Goal: Transaction & Acquisition: Subscribe to service/newsletter

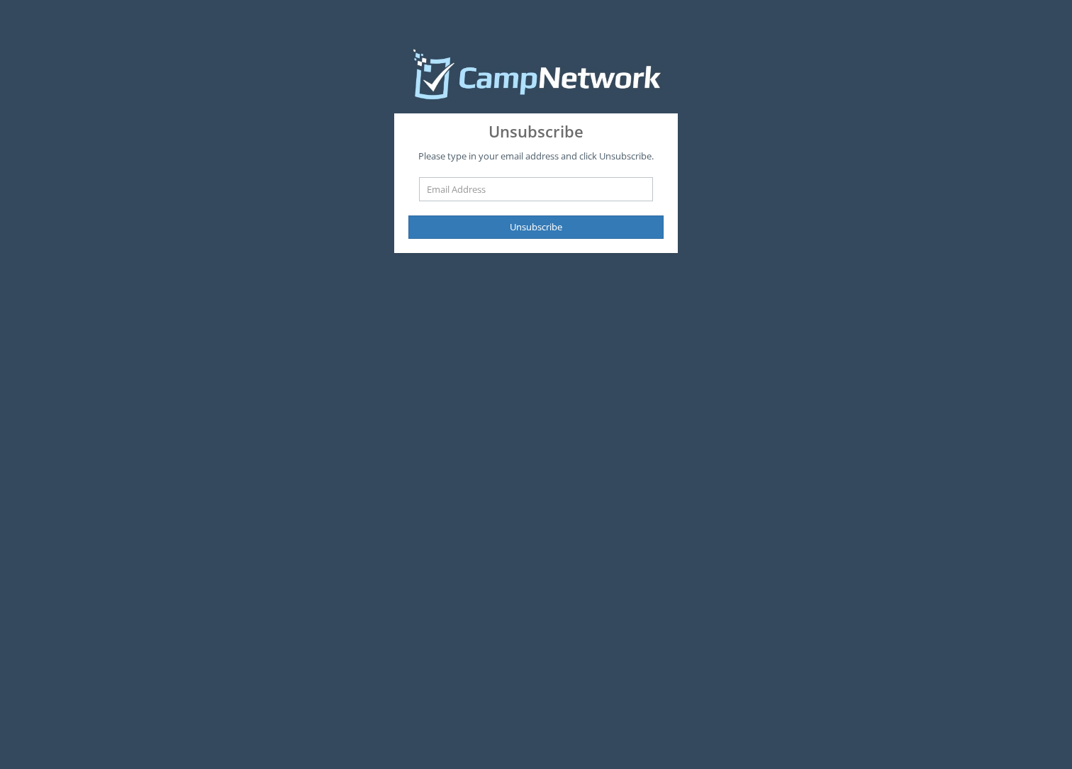
click at [555, 193] on input "text" at bounding box center [536, 189] width 234 height 24
type input "[PERSON_NAME][EMAIL_ADDRESS][PERSON_NAME][DOMAIN_NAME]"
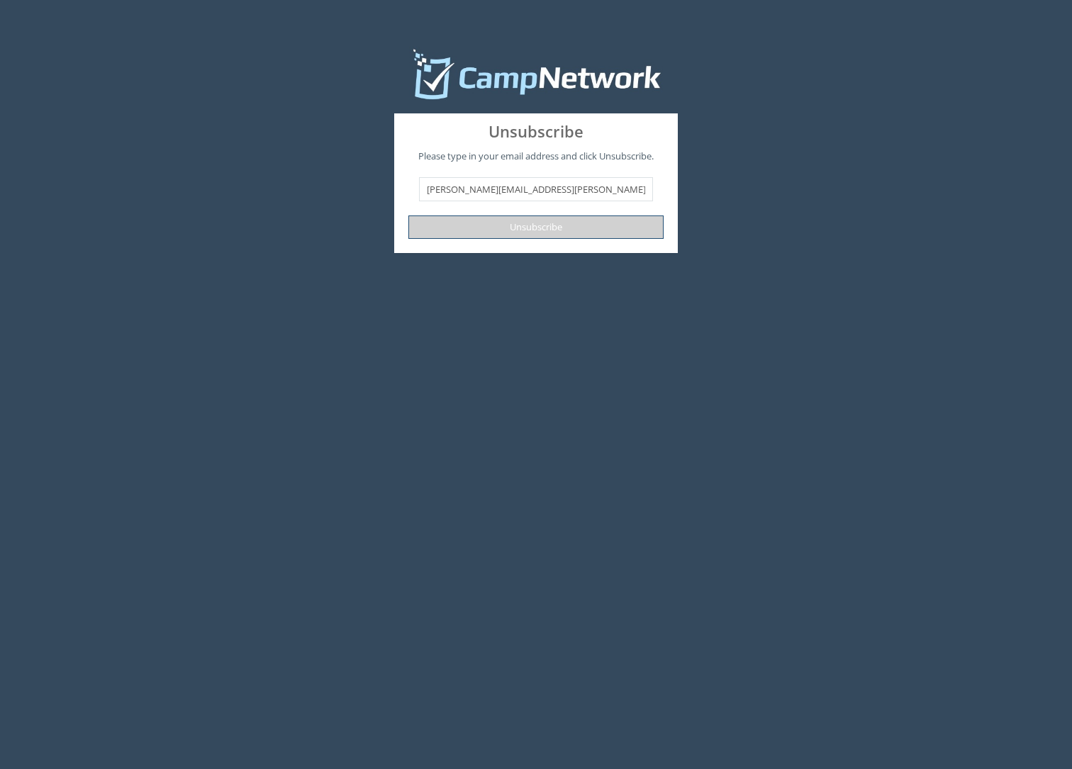
click at [551, 232] on button "Unsubscribe" at bounding box center [535, 226] width 255 height 23
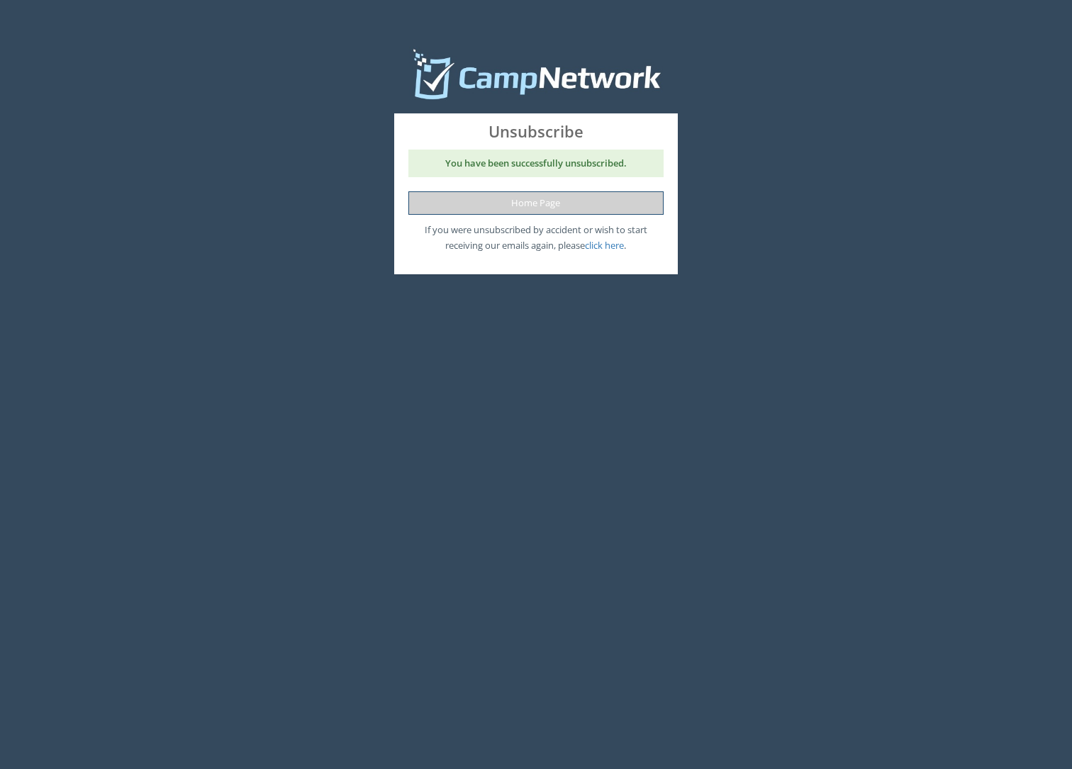
click at [556, 202] on link "Home Page" at bounding box center [535, 202] width 255 height 23
